Goal: Task Accomplishment & Management: Manage account settings

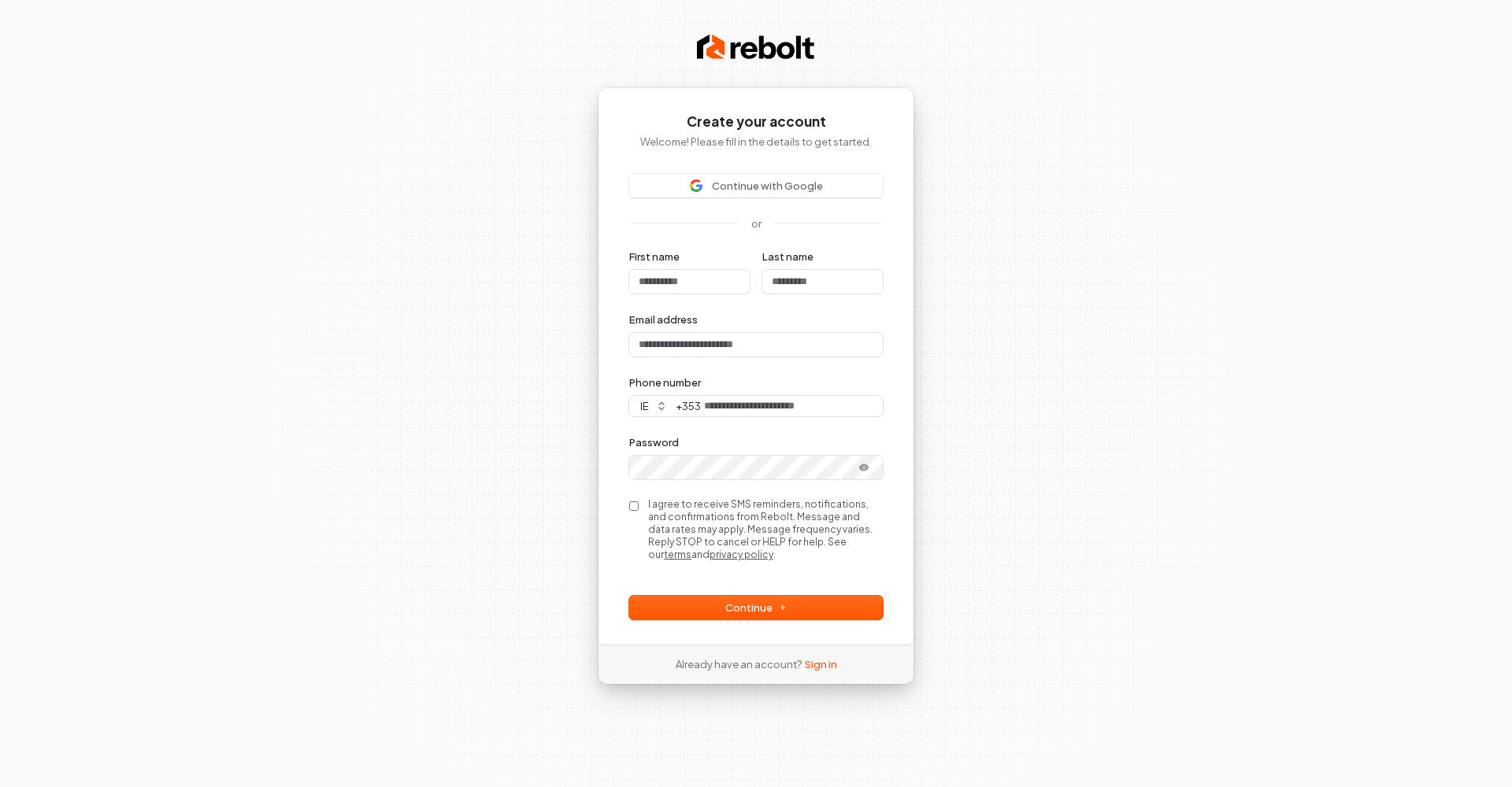
click at [815, 657] on div "Already have an account? Sign in" at bounding box center [756, 664] width 212 height 40
click at [813, 664] on link "Sign in" at bounding box center [820, 664] width 32 height 14
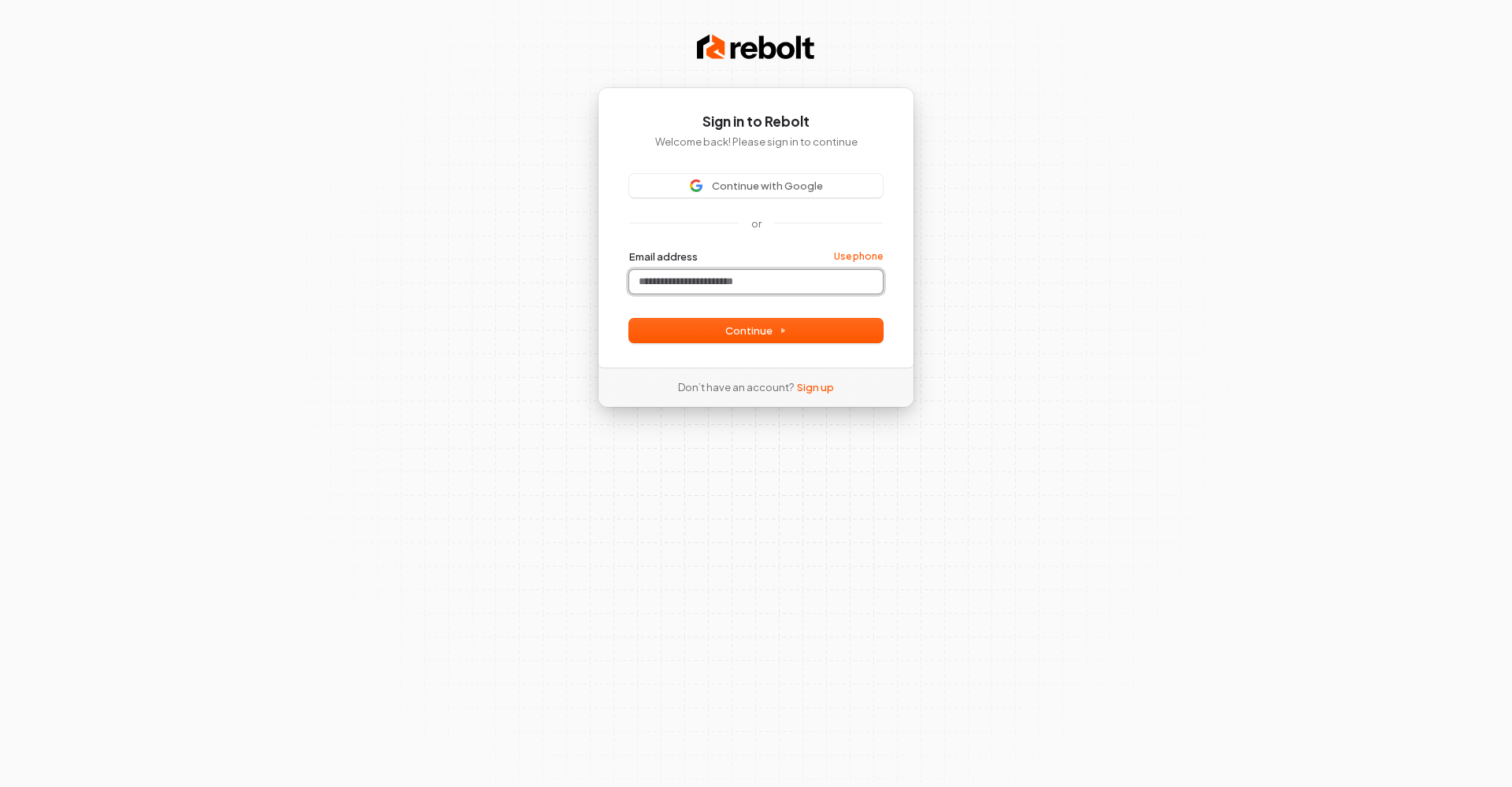
paste input "**********"
click at [681, 322] on button "Continue" at bounding box center [756, 331] width 254 height 24
type input "**********"
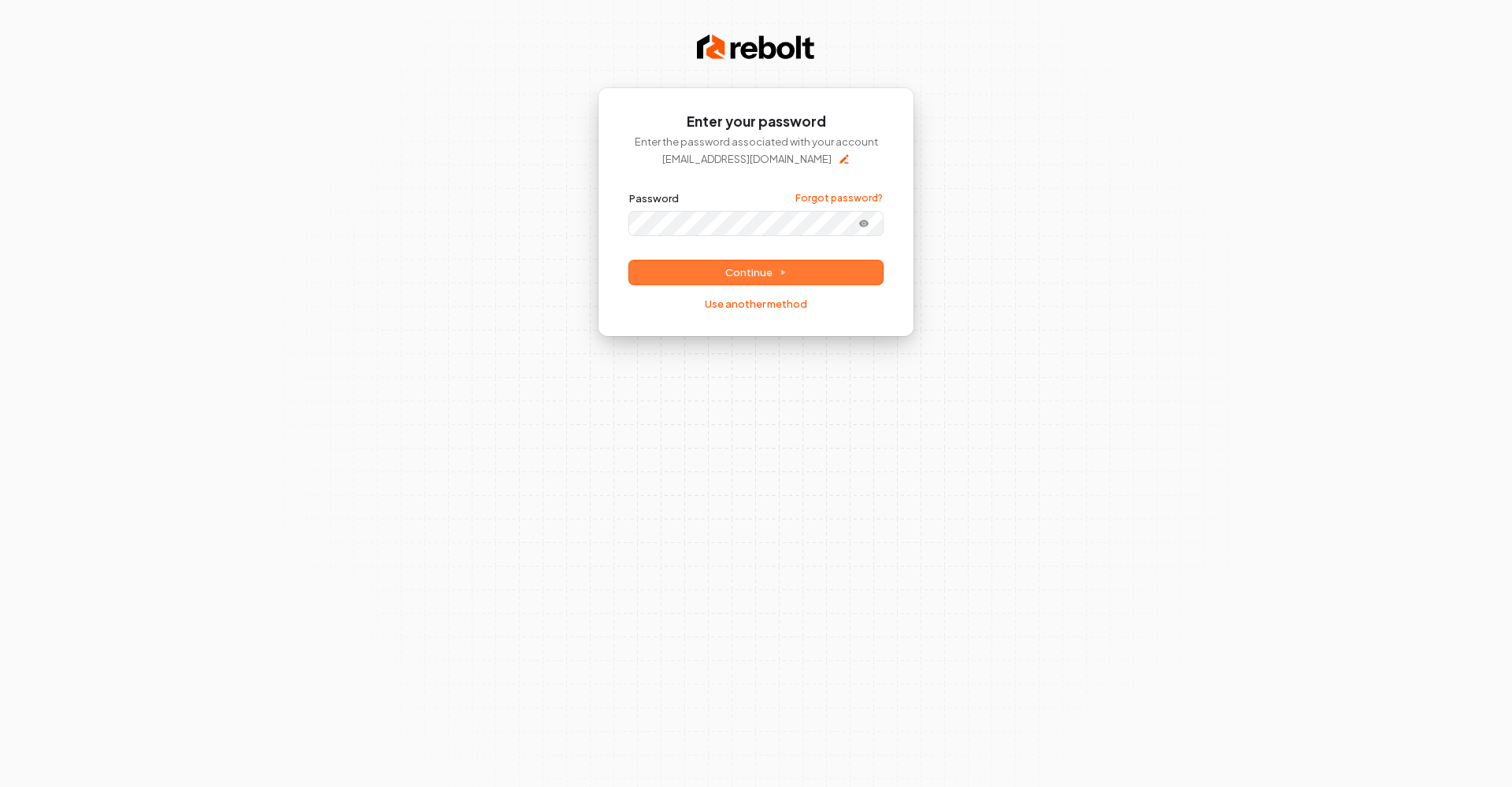
click at [808, 273] on button "Continue" at bounding box center [756, 272] width 254 height 24
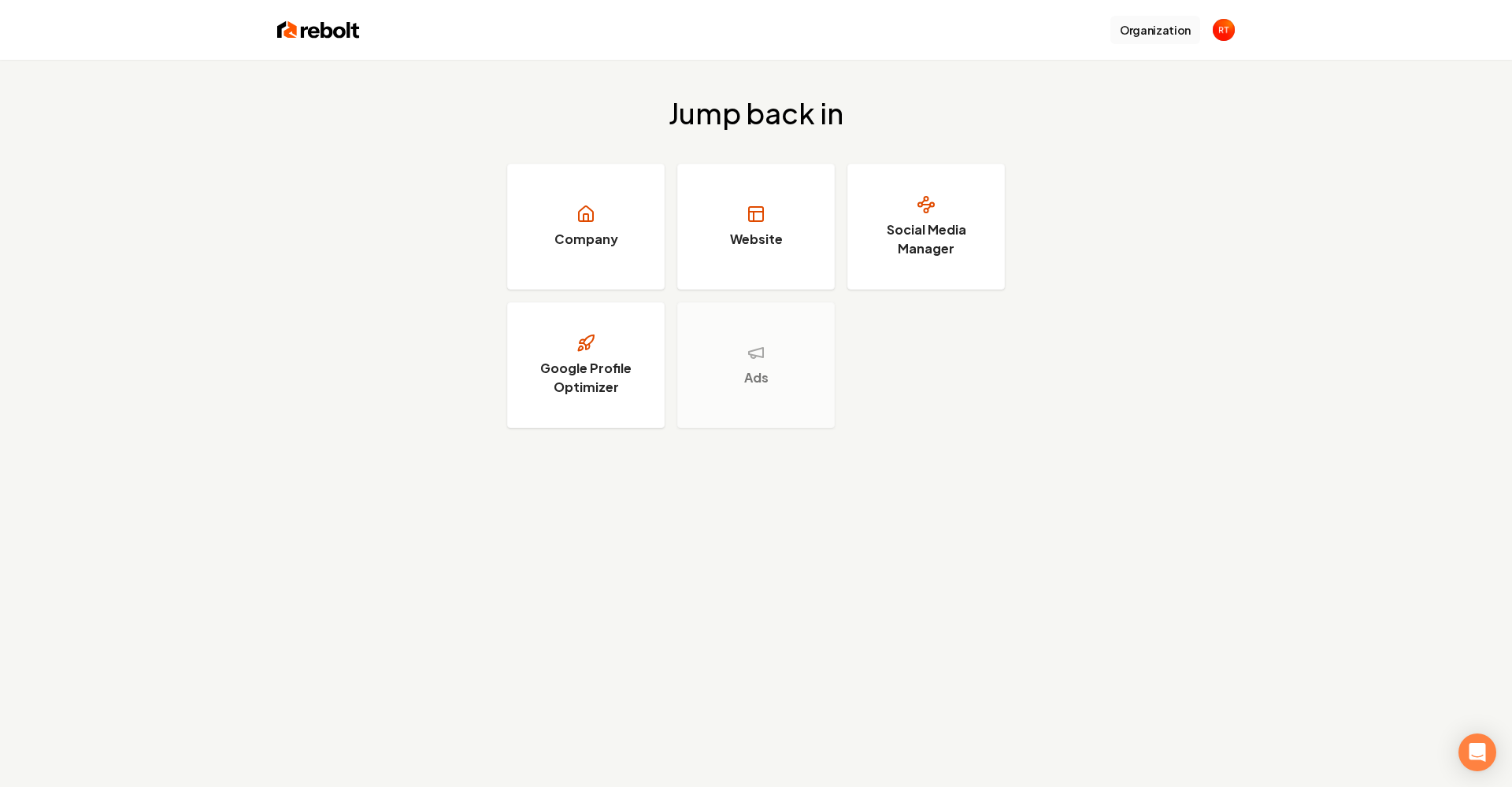
click at [1157, 32] on button "Organization" at bounding box center [1155, 30] width 89 height 28
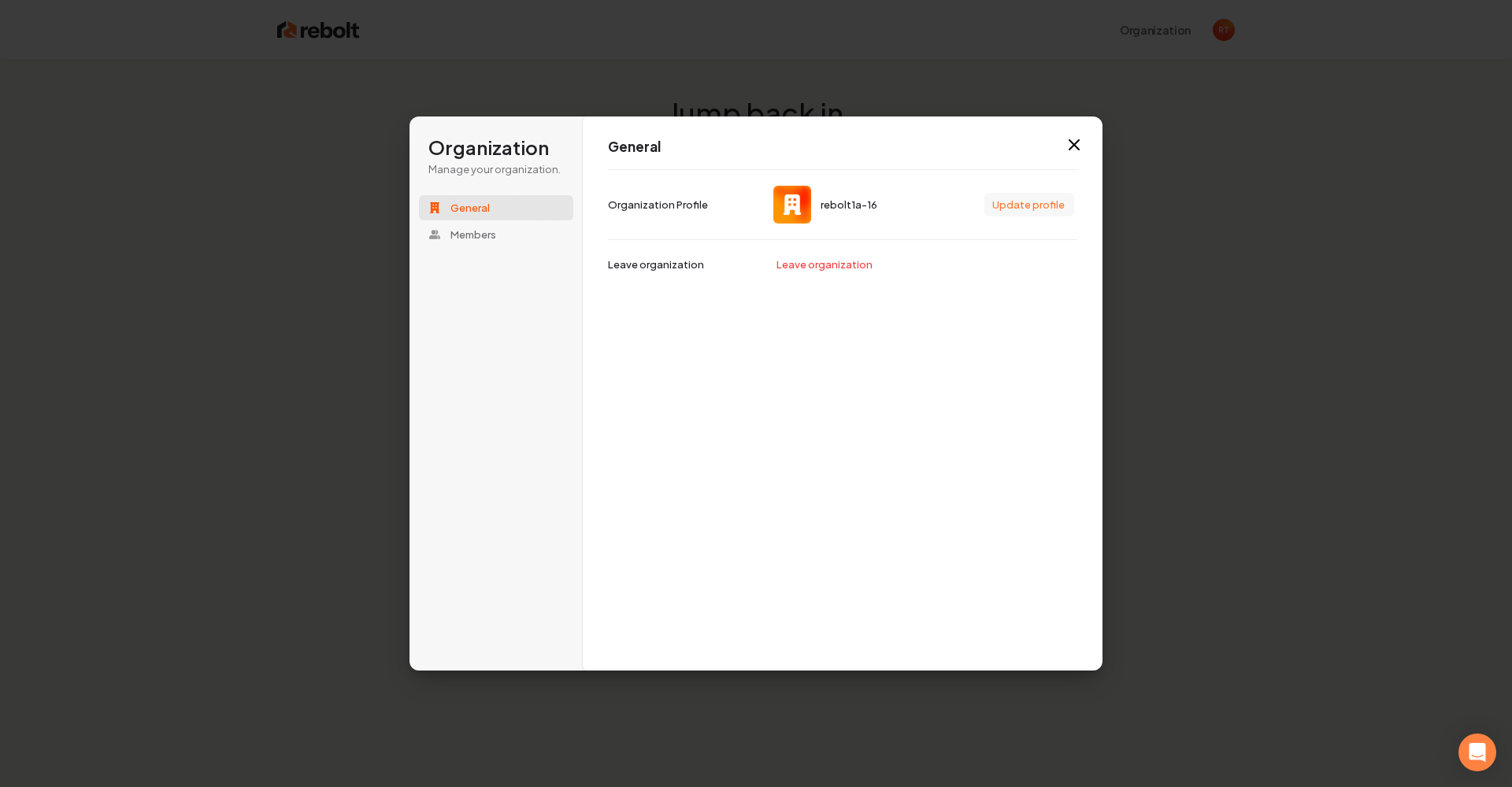
click at [1044, 201] on button "Update profile" at bounding box center [1029, 205] width 89 height 24
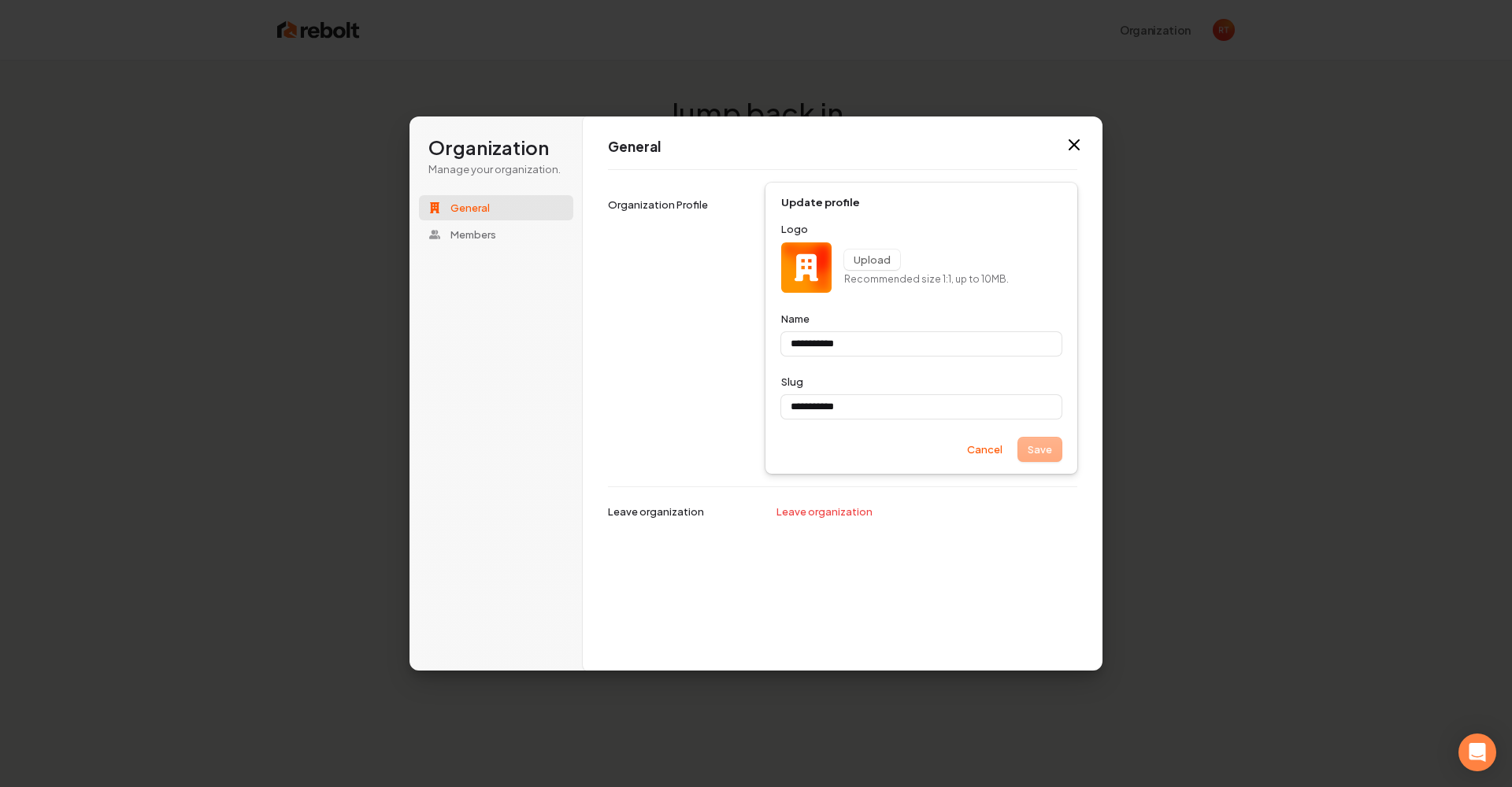
click at [1074, 146] on icon "button" at bounding box center [1074, 145] width 9 height 9
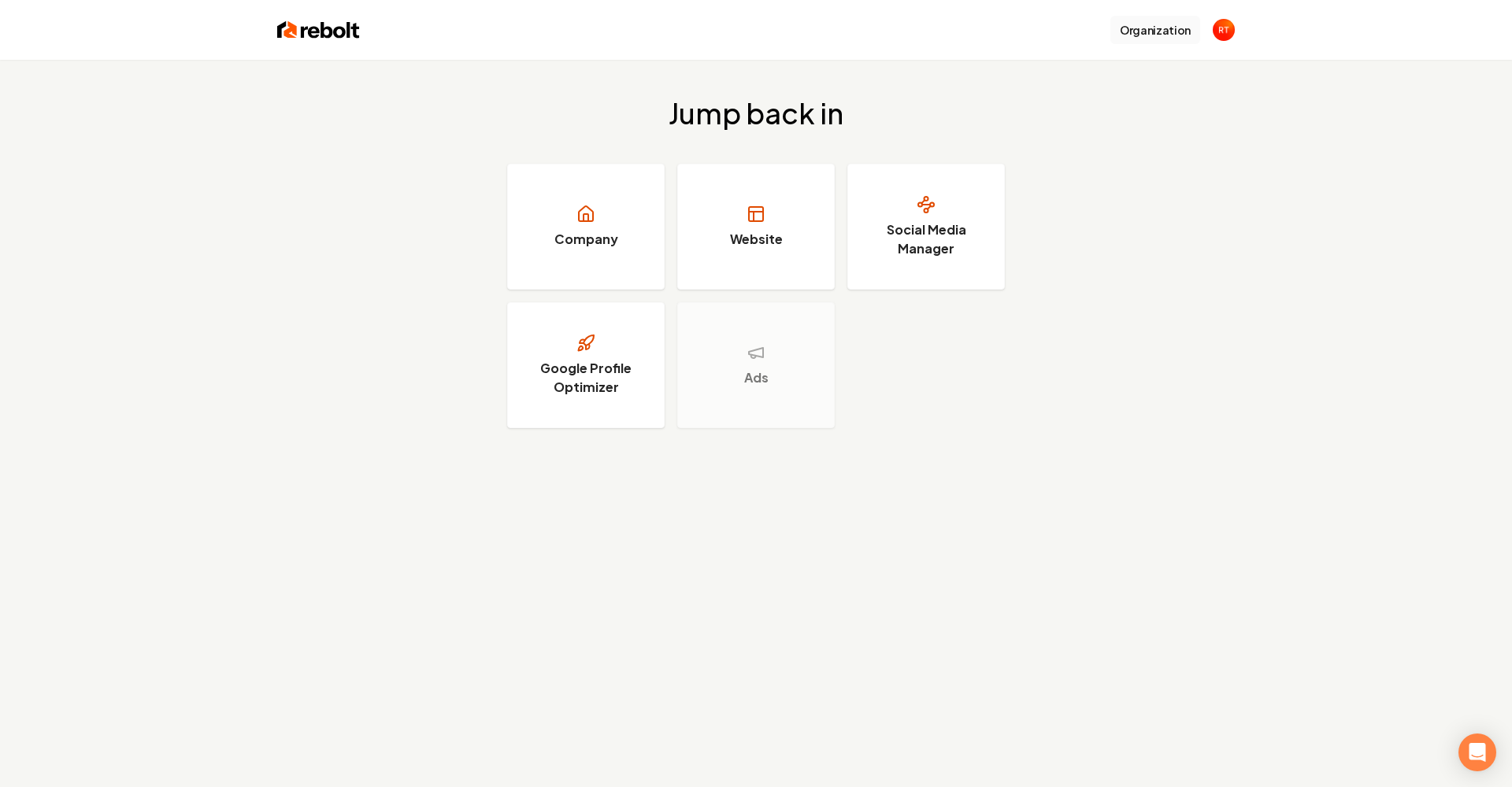
click at [1150, 22] on button "Organization" at bounding box center [1155, 30] width 89 height 28
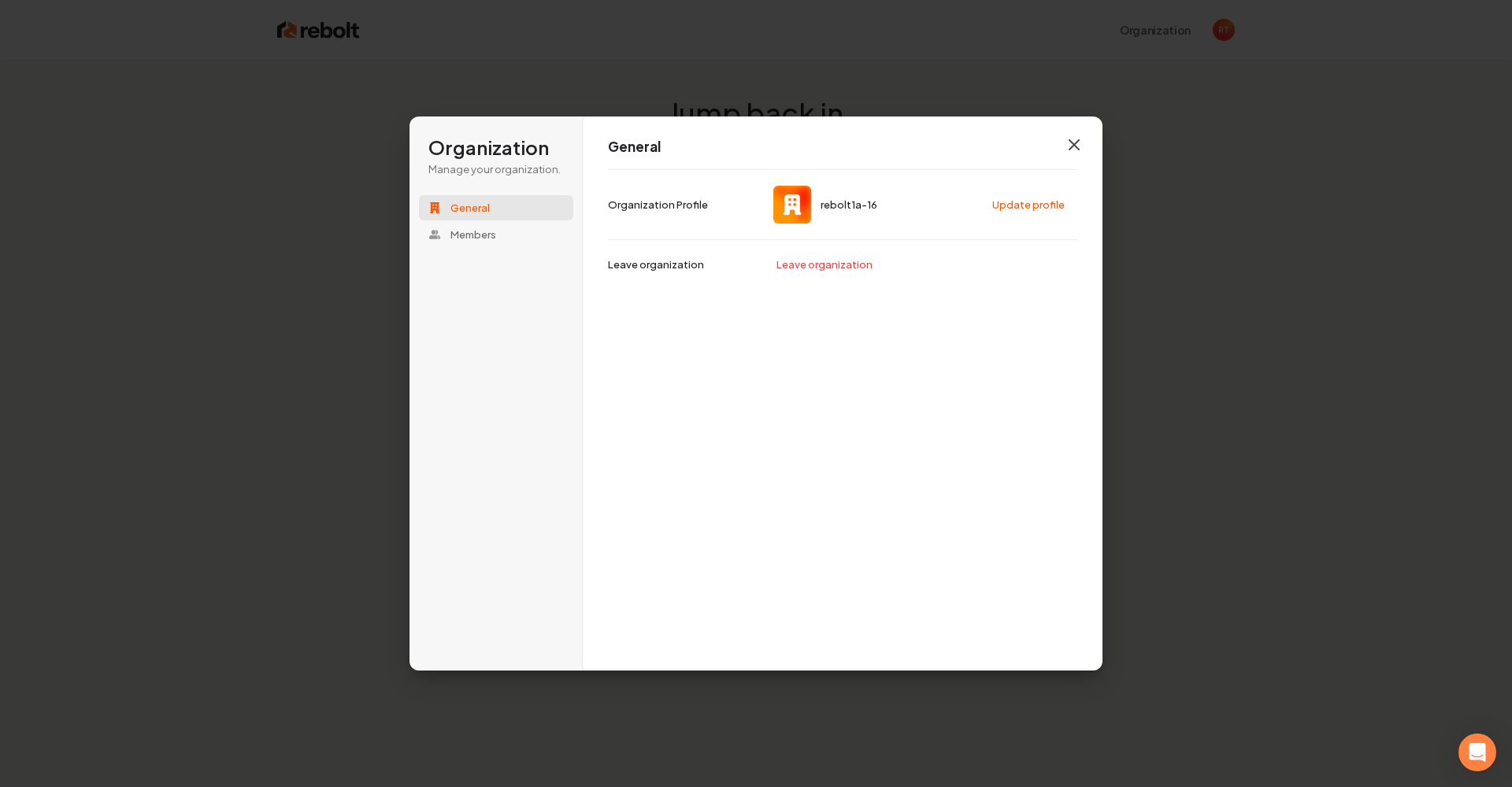
click at [1070, 142] on icon "button" at bounding box center [1074, 145] width 19 height 19
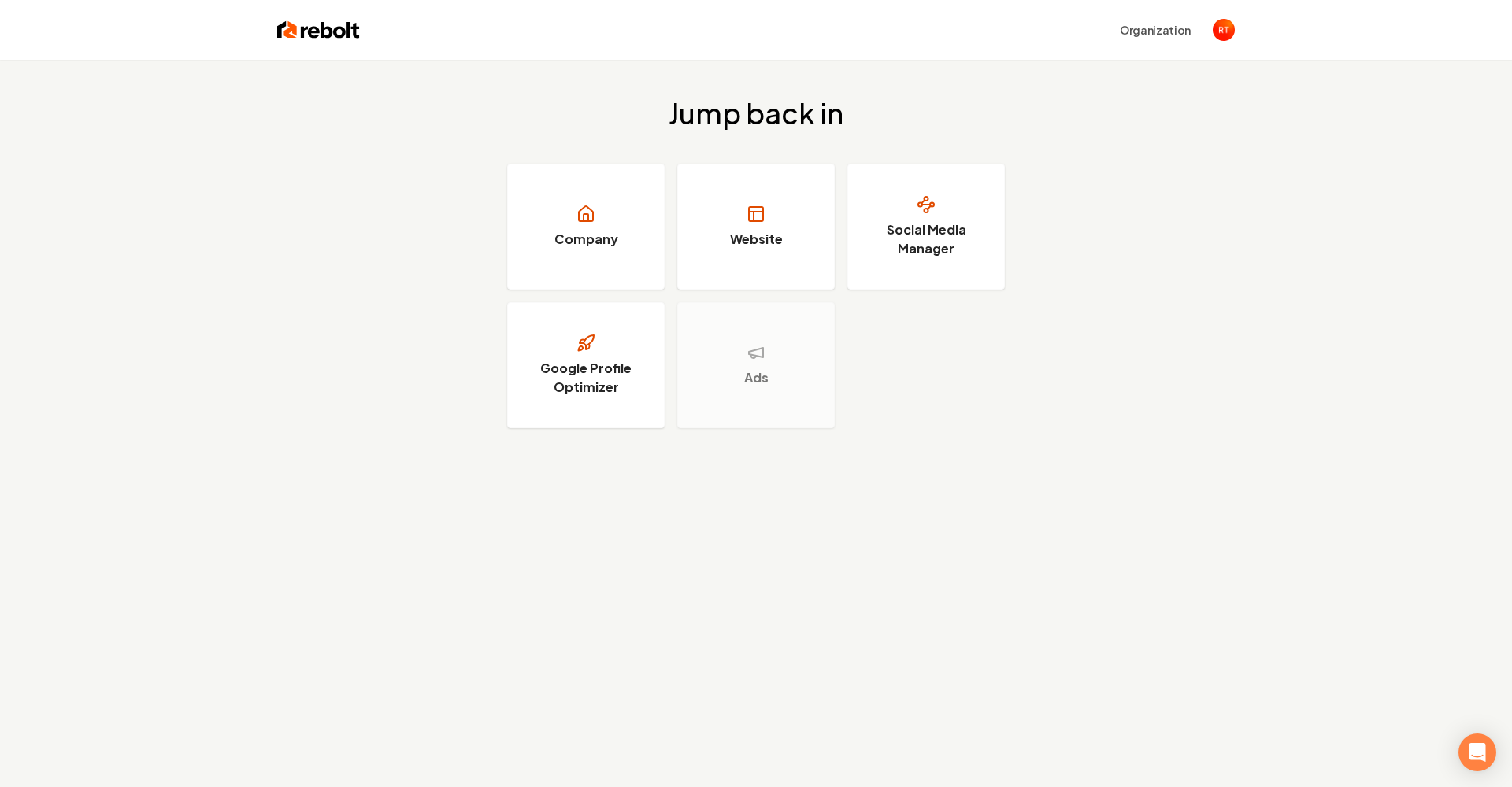
click at [1222, 32] on img "Open user button" at bounding box center [1224, 30] width 22 height 22
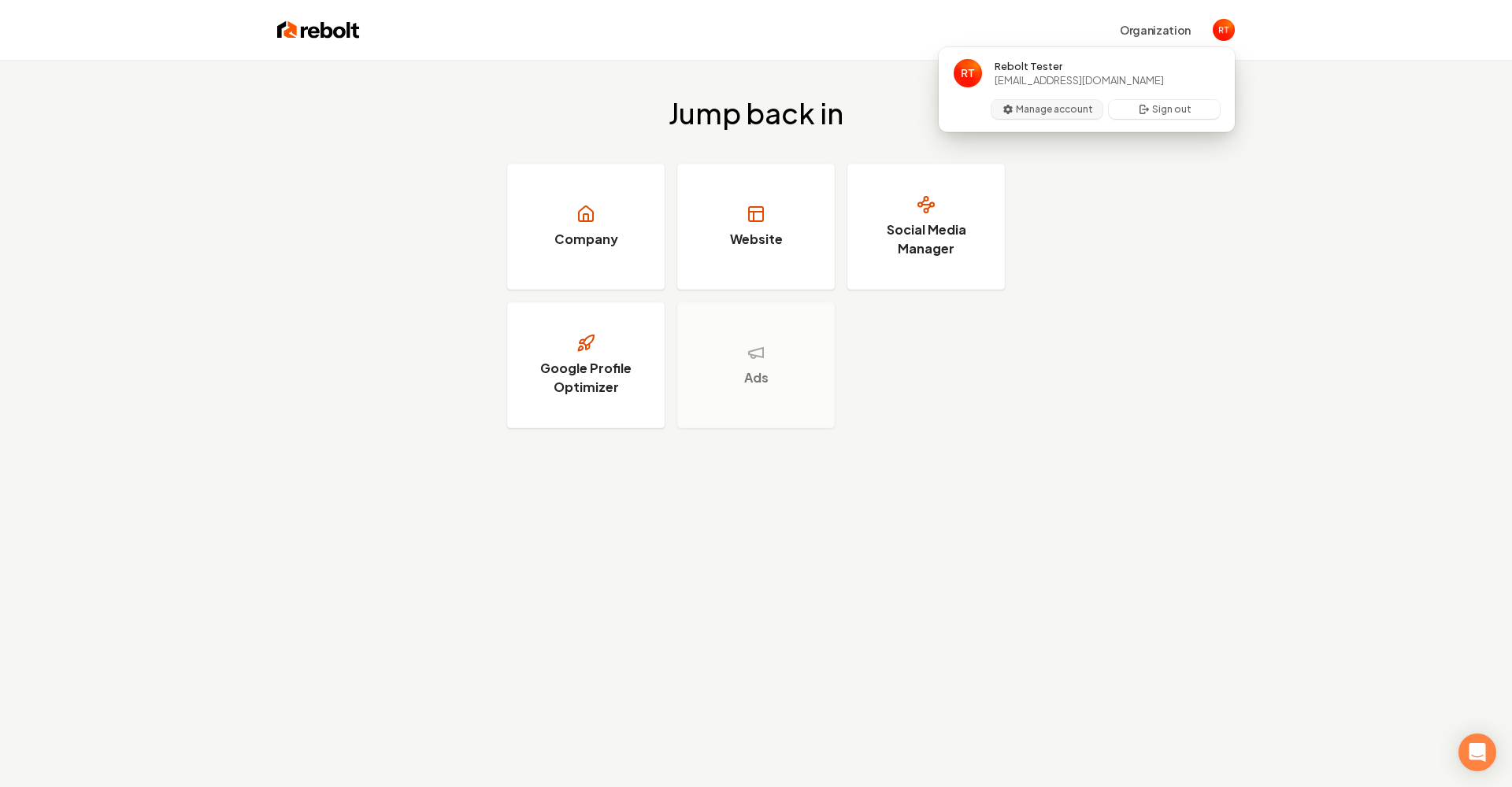
click at [1049, 108] on button "Manage account" at bounding box center [1047, 109] width 111 height 19
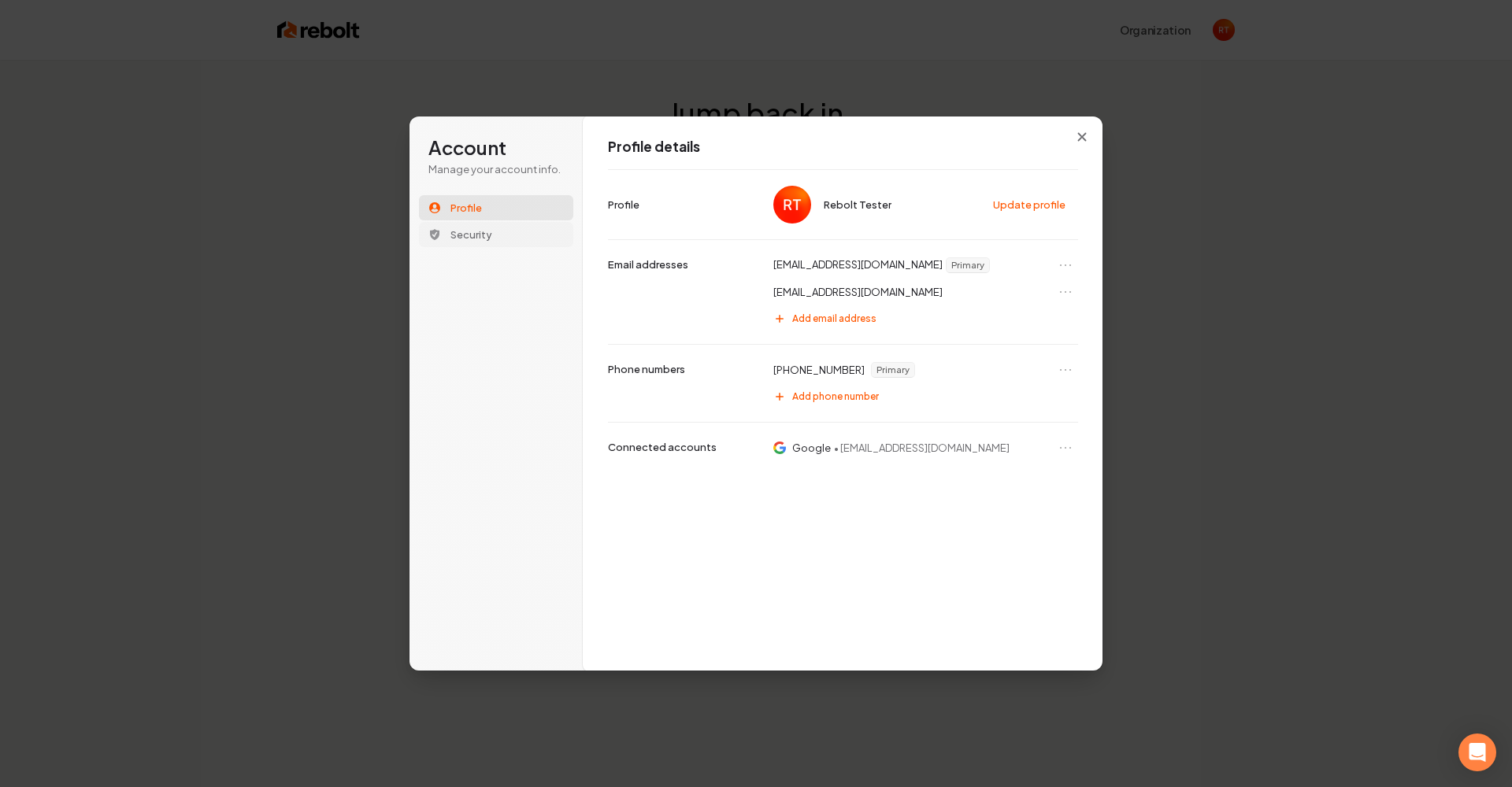
click at [475, 226] on button "Security" at bounding box center [496, 235] width 154 height 25
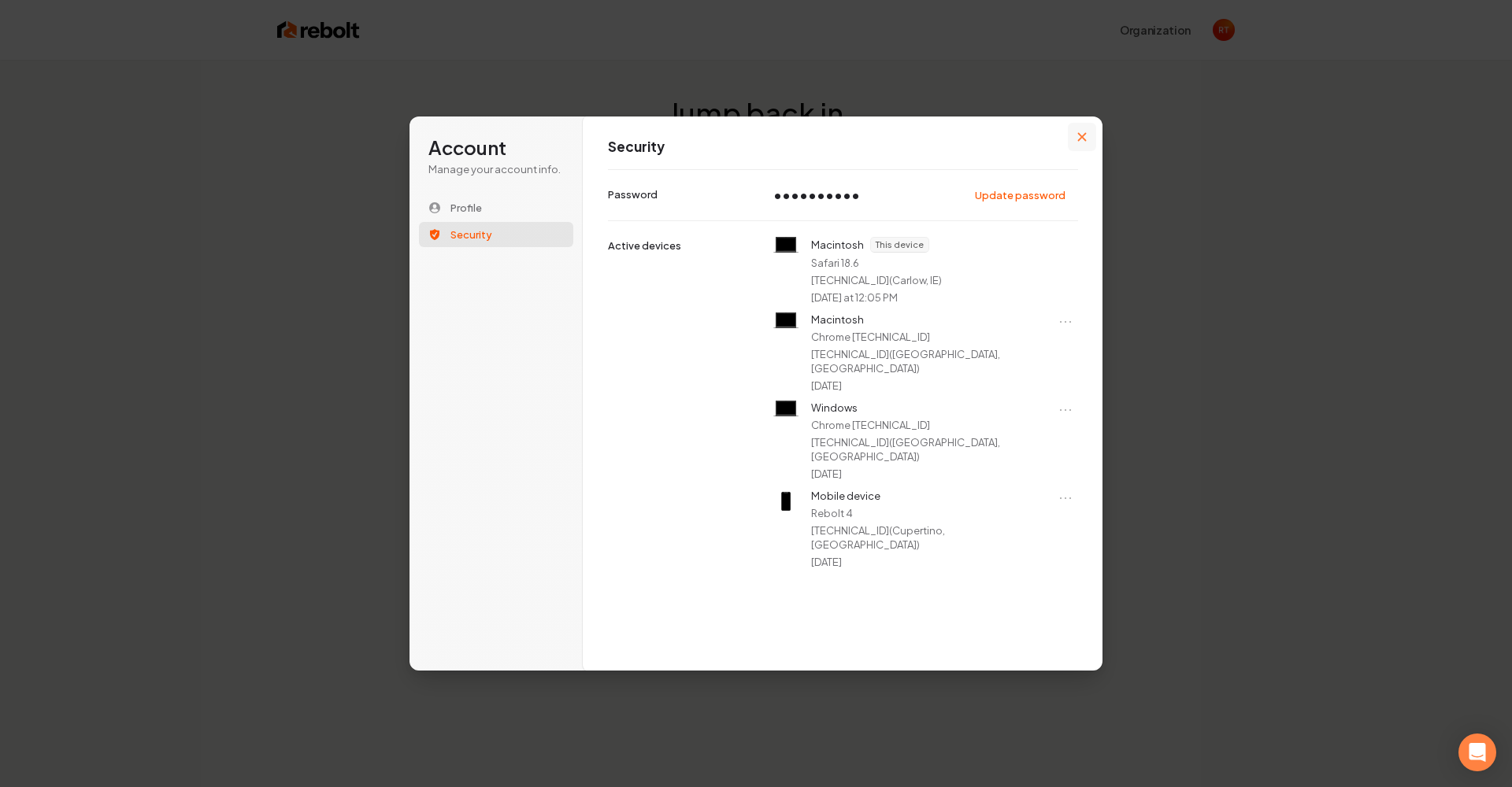
click at [1087, 143] on button "Close modal" at bounding box center [1082, 137] width 28 height 28
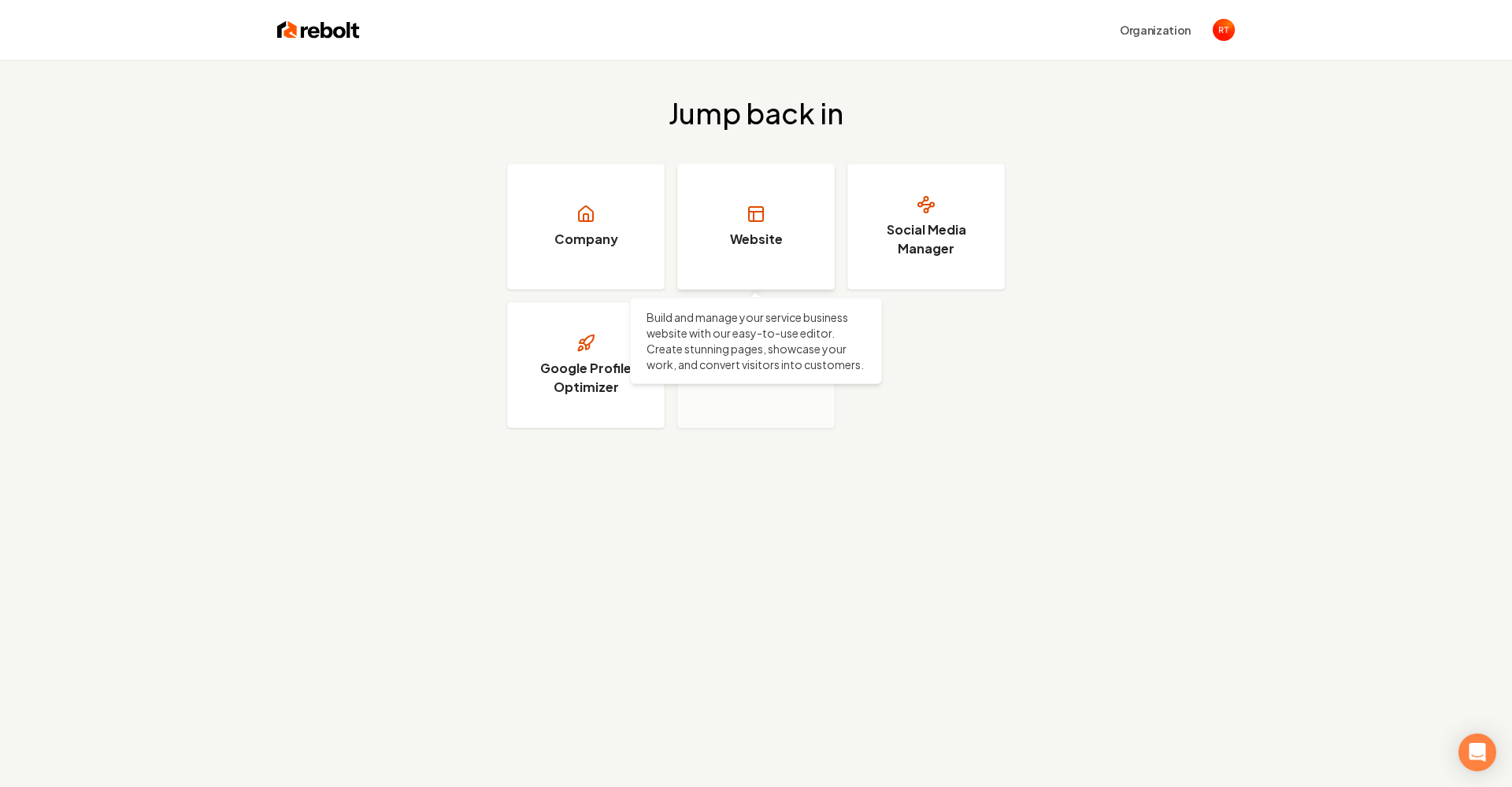
click at [754, 214] on icon at bounding box center [754, 217] width 0 height 9
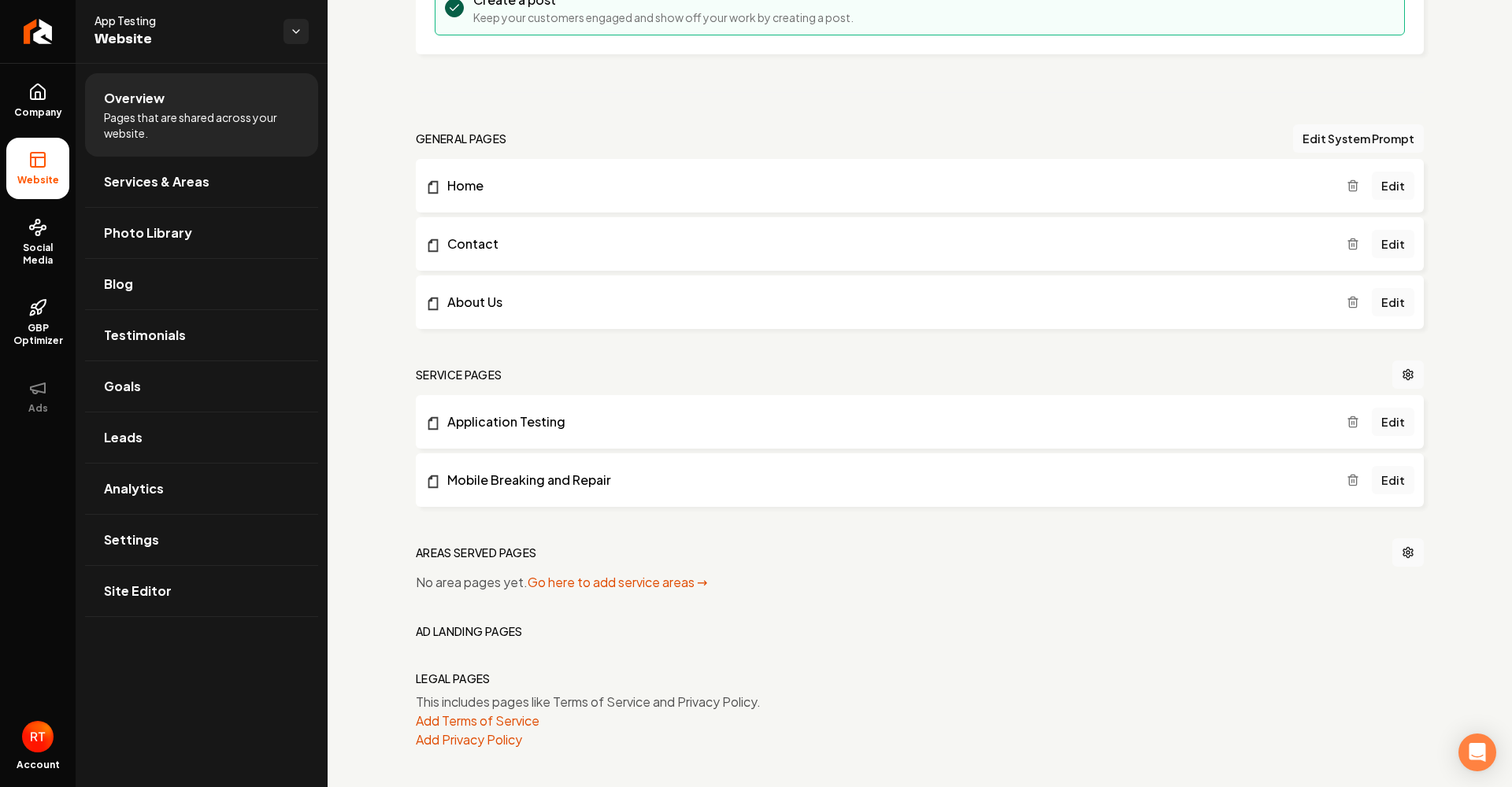
scroll to position [368, 0]
click at [182, 535] on link "Settings" at bounding box center [202, 540] width 233 height 51
